Goal: Task Accomplishment & Management: Use online tool/utility

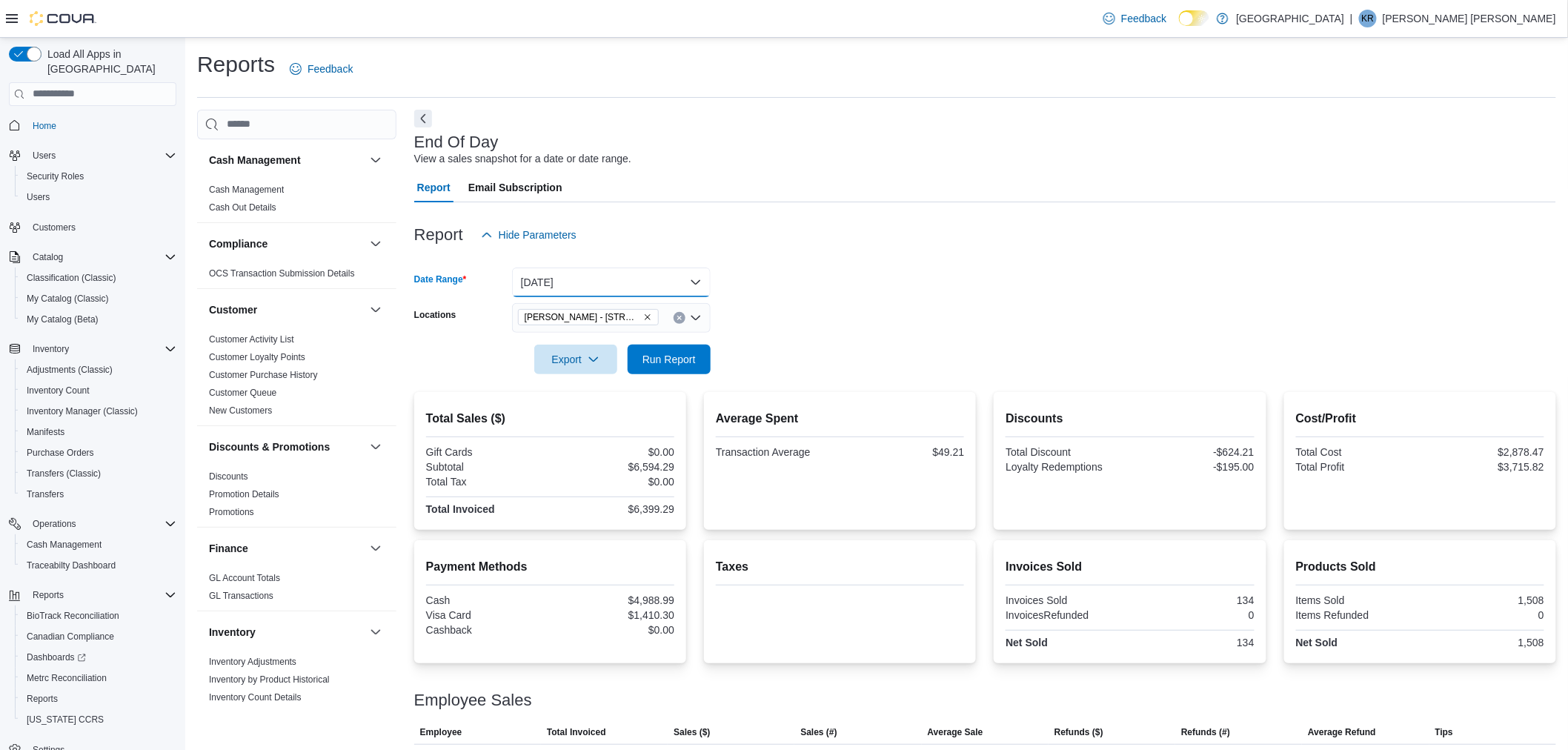
click at [698, 283] on button "Yesterday" at bounding box center [611, 283] width 198 height 29
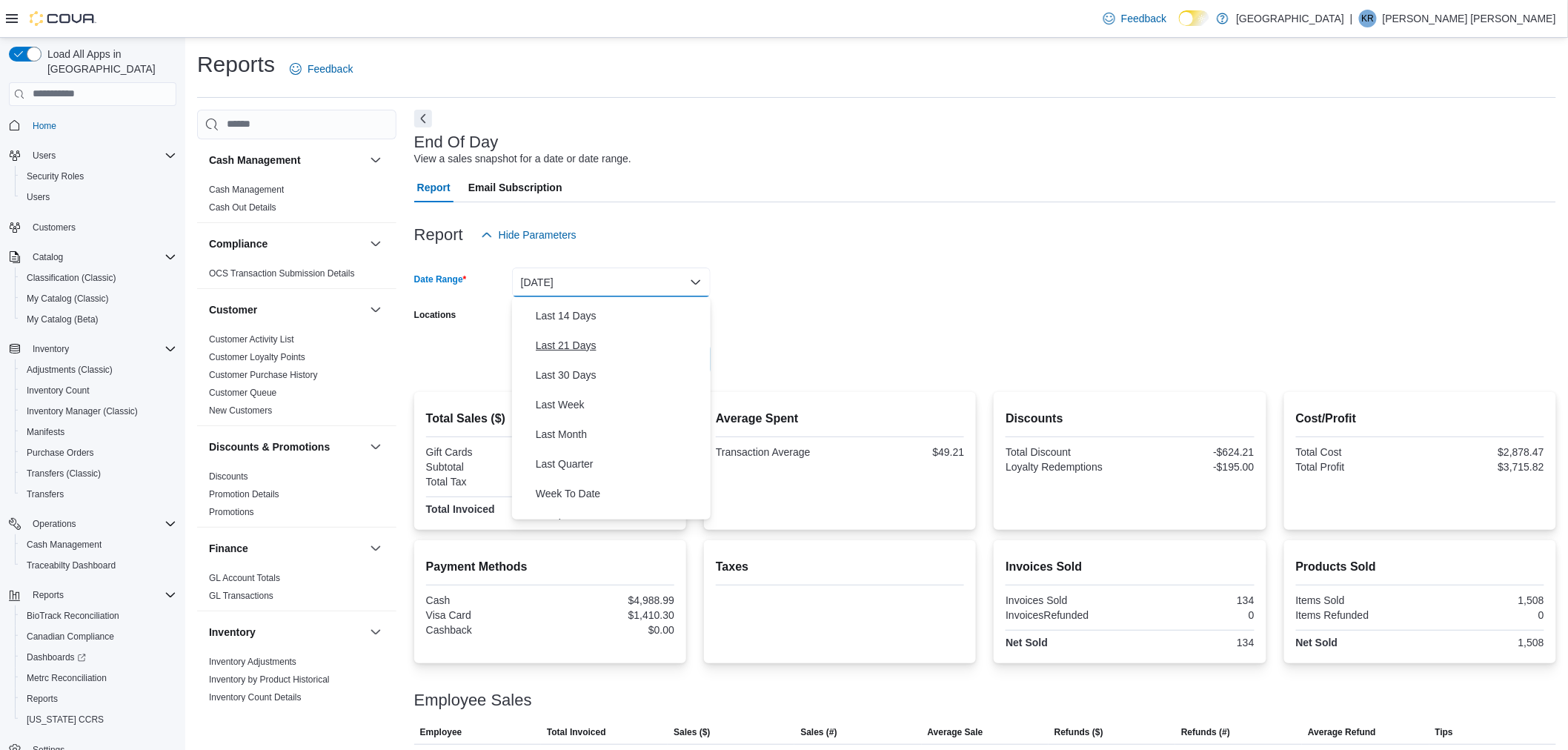
scroll to position [164, 0]
click at [564, 349] on span "Last 30 Days" at bounding box center [620, 354] width 169 height 17
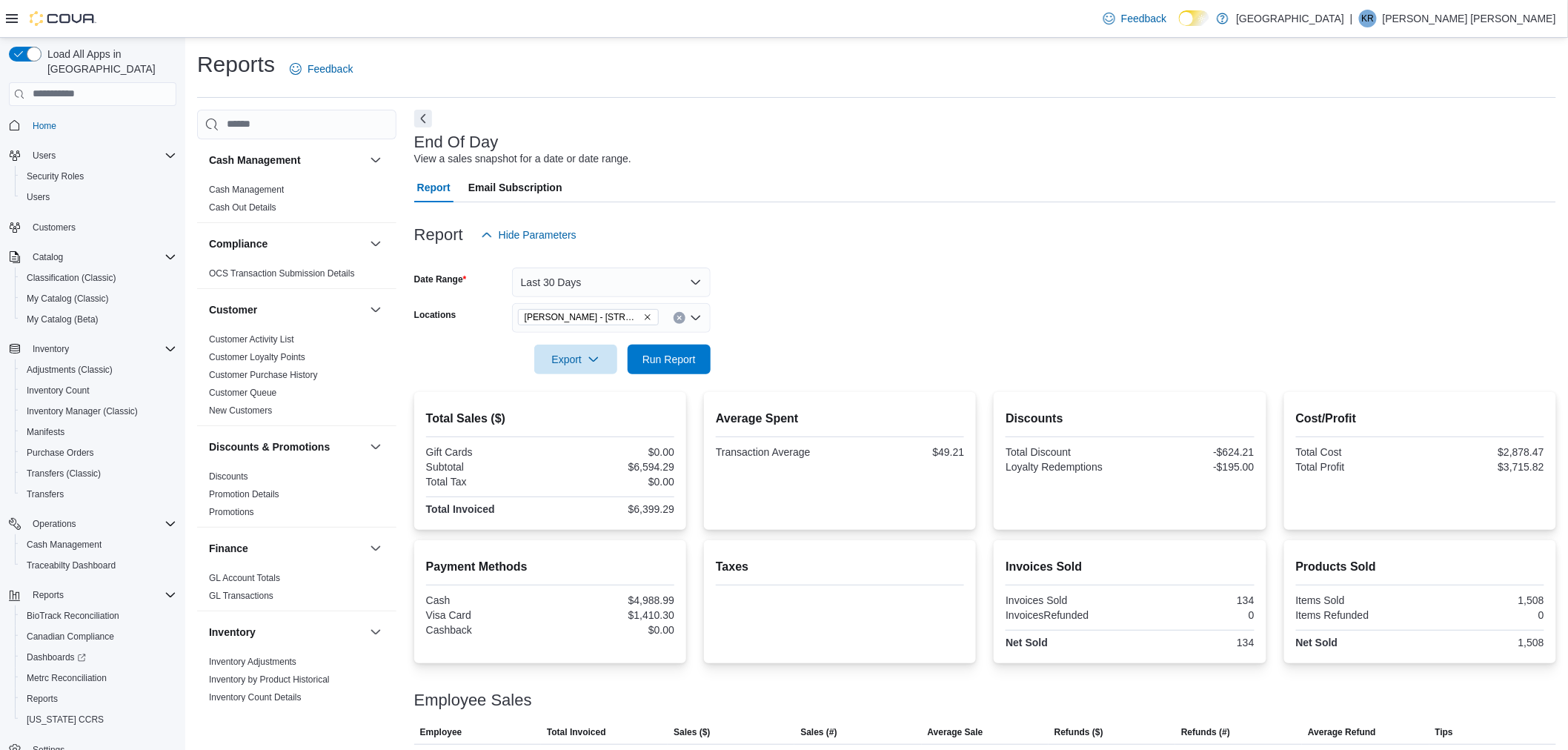
drag, startPoint x: 795, startPoint y: 280, endPoint x: 760, endPoint y: 317, distance: 50.9
click at [795, 282] on form "Date Range Last 30 Days Locations Classen - 1217 N. Classen Blvd Export Run Rep…" at bounding box center [984, 312] width 1141 height 125
click at [698, 360] on span "Run Report" at bounding box center [669, 359] width 65 height 29
